Goal: Find specific page/section: Find specific page/section

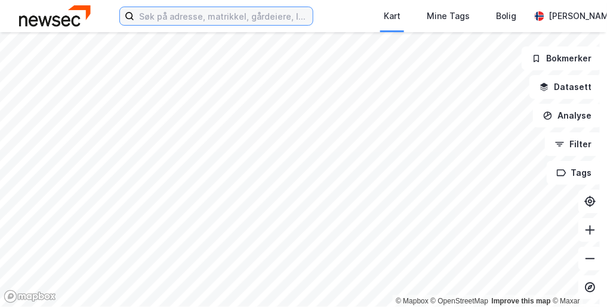
click at [159, 14] on input at bounding box center [223, 16] width 179 height 18
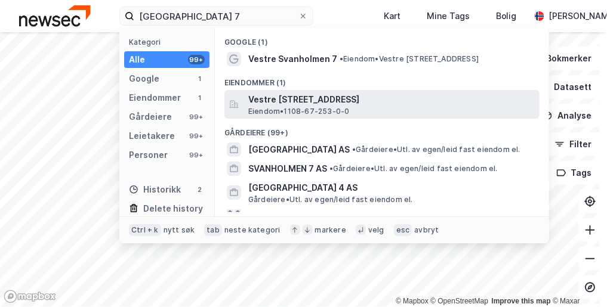
click at [350, 99] on span "Vestre [STREET_ADDRESS]" at bounding box center [391, 100] width 287 height 14
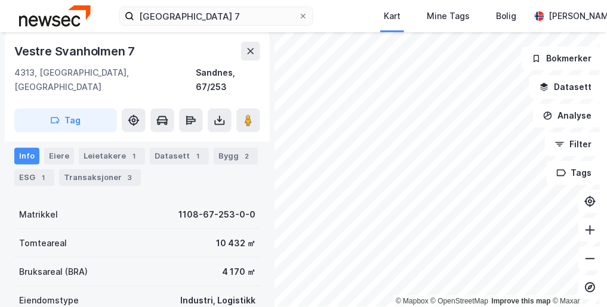
scroll to position [96, 0]
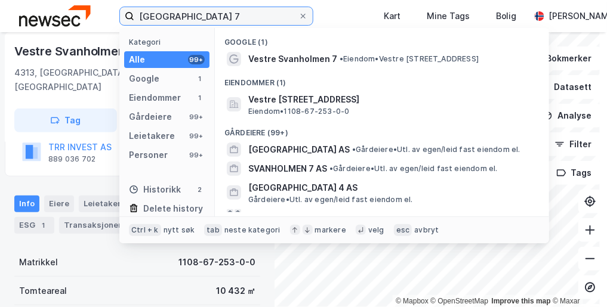
click at [163, 18] on input "[GEOGRAPHIC_DATA] 7" at bounding box center [216, 16] width 164 height 18
paste input "Lagerveien 19"
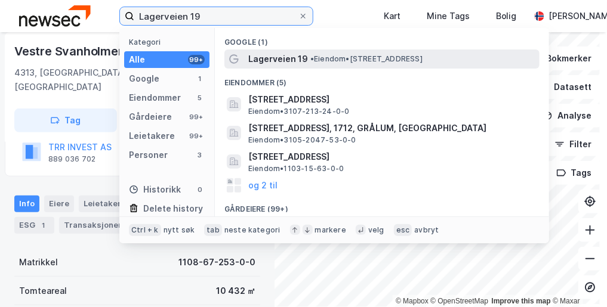
type input "Lagerveien 19"
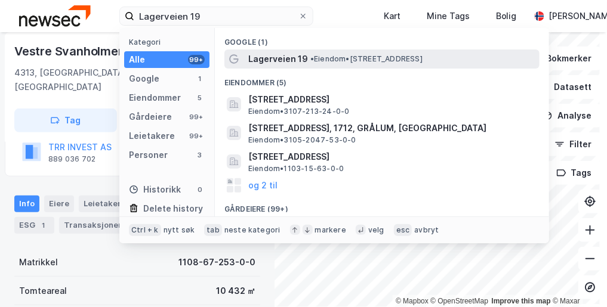
click at [303, 58] on span "Lagerveien 19" at bounding box center [278, 59] width 60 height 14
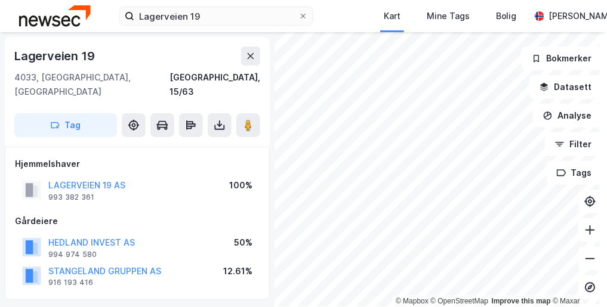
scroll to position [96, 0]
